Goal: Register for event/course

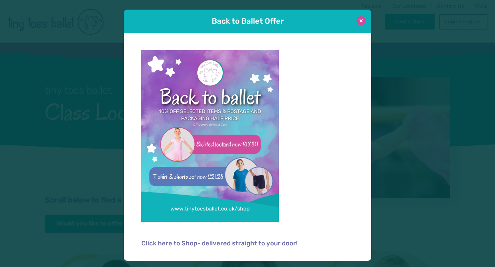
click at [359, 23] on button at bounding box center [360, 20] width 9 height 9
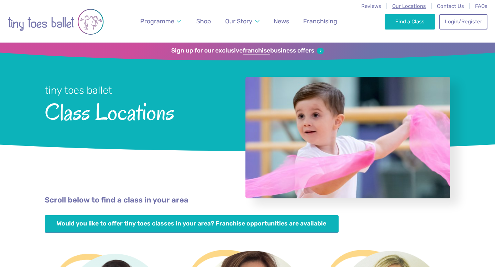
click at [414, 5] on span "Our Locations" at bounding box center [409, 6] width 34 height 6
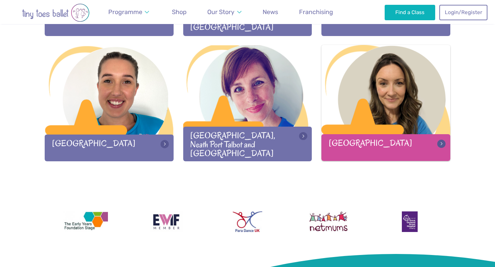
scroll to position [937, 0]
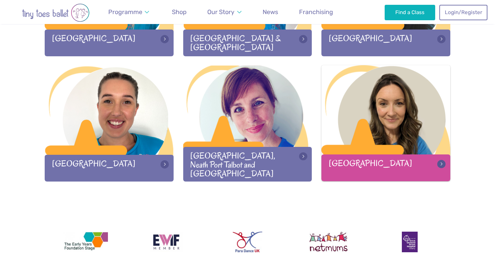
click at [391, 165] on div "[GEOGRAPHIC_DATA]" at bounding box center [385, 168] width 129 height 26
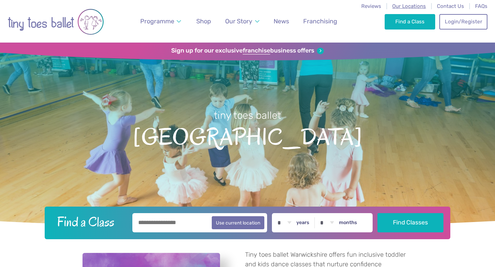
click at [408, 7] on span "Our Locations" at bounding box center [409, 6] width 34 height 6
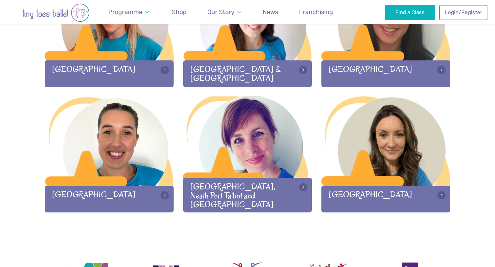
scroll to position [972, 0]
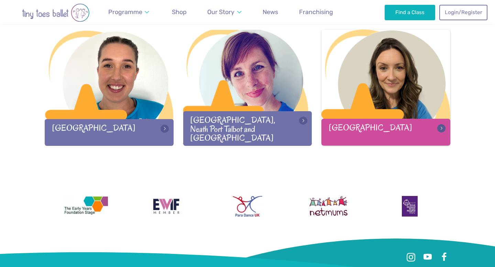
click at [385, 124] on div "[GEOGRAPHIC_DATA]" at bounding box center [385, 132] width 129 height 26
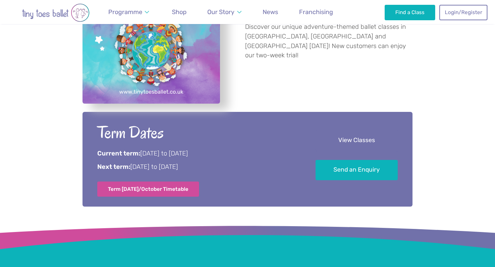
click at [352, 138] on link "View Classes" at bounding box center [356, 141] width 82 height 20
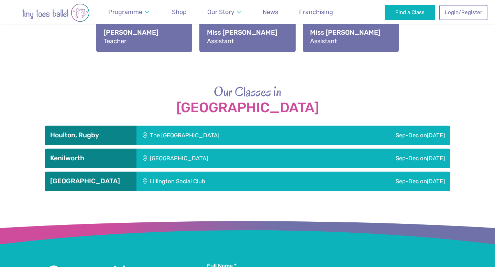
scroll to position [954, 0]
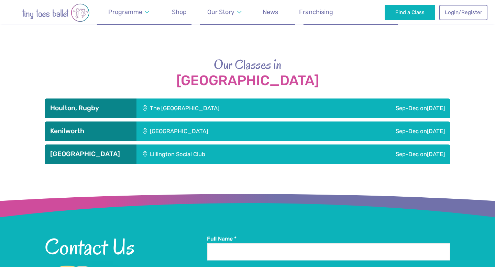
click at [250, 105] on div "The [GEOGRAPHIC_DATA]" at bounding box center [229, 108] width 187 height 19
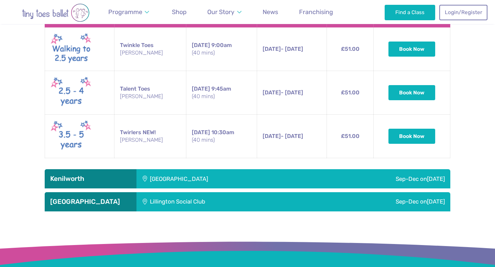
scroll to position [1242, 0]
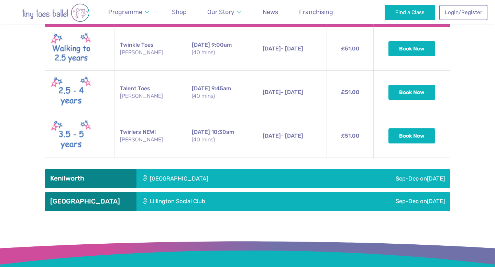
click at [224, 169] on div "[GEOGRAPHIC_DATA]" at bounding box center [224, 178] width 176 height 19
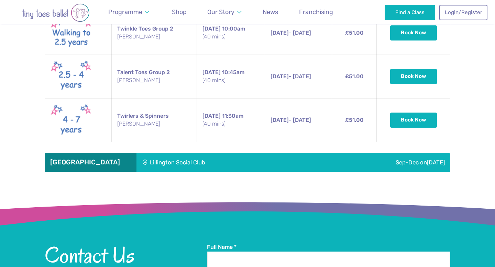
scroll to position [1820, 0]
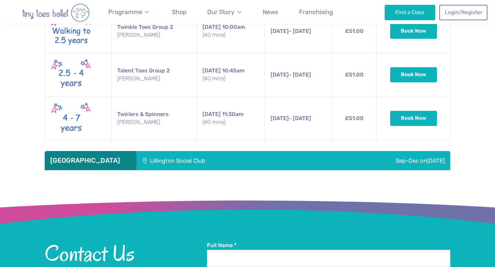
click at [220, 151] on div "Lillington Social Club" at bounding box center [222, 160] width 173 height 19
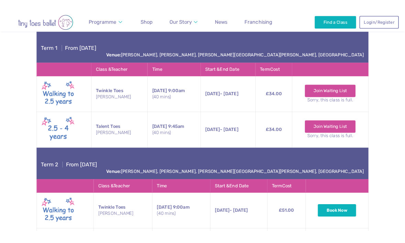
scroll to position [1035, 0]
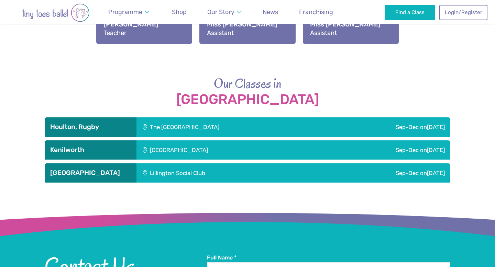
scroll to position [940, 0]
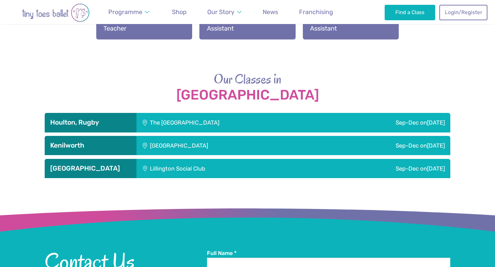
click at [157, 120] on div "The Barn Community Centre" at bounding box center [229, 122] width 187 height 19
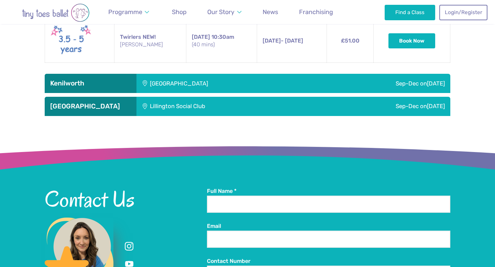
scroll to position [1368, 0]
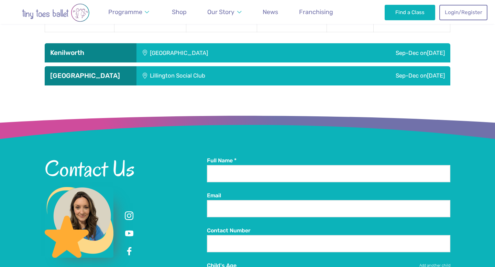
click at [178, 43] on div "Kenilworth School" at bounding box center [224, 52] width 176 height 19
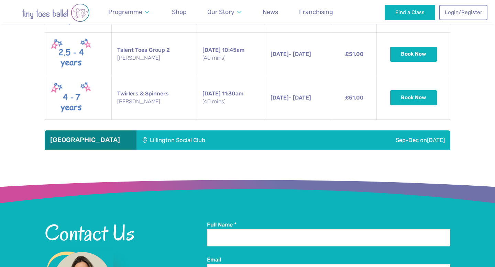
scroll to position [1864, 0]
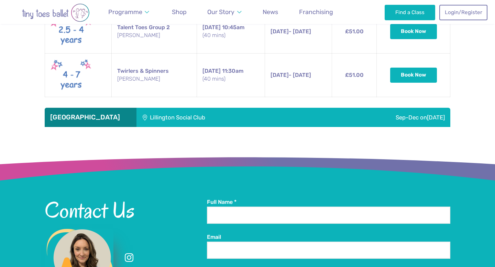
click at [164, 108] on div "Lillington Social Club" at bounding box center [222, 117] width 173 height 19
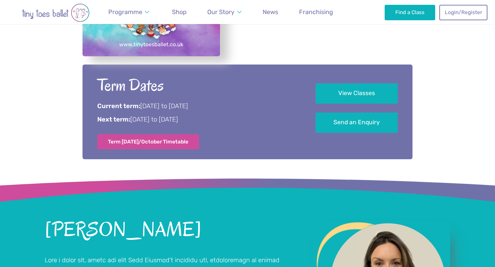
scroll to position [0, 0]
